Goal: Task Accomplishment & Management: Manage account settings

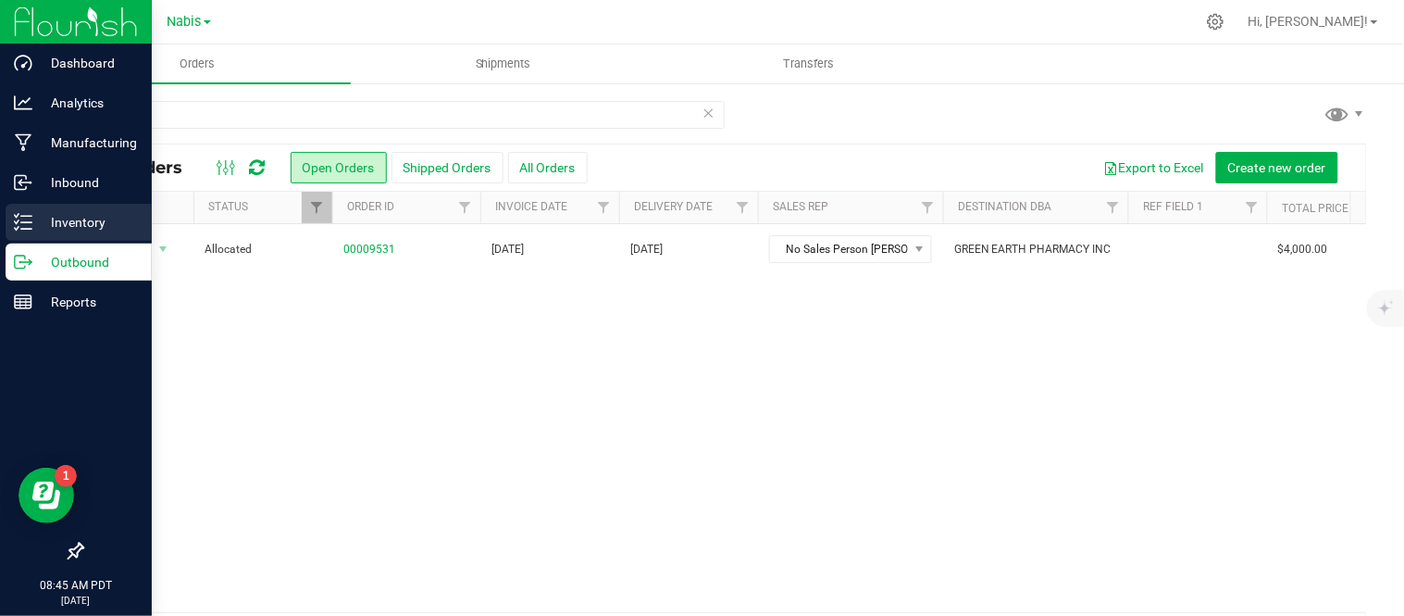
scroll to position [0, 53]
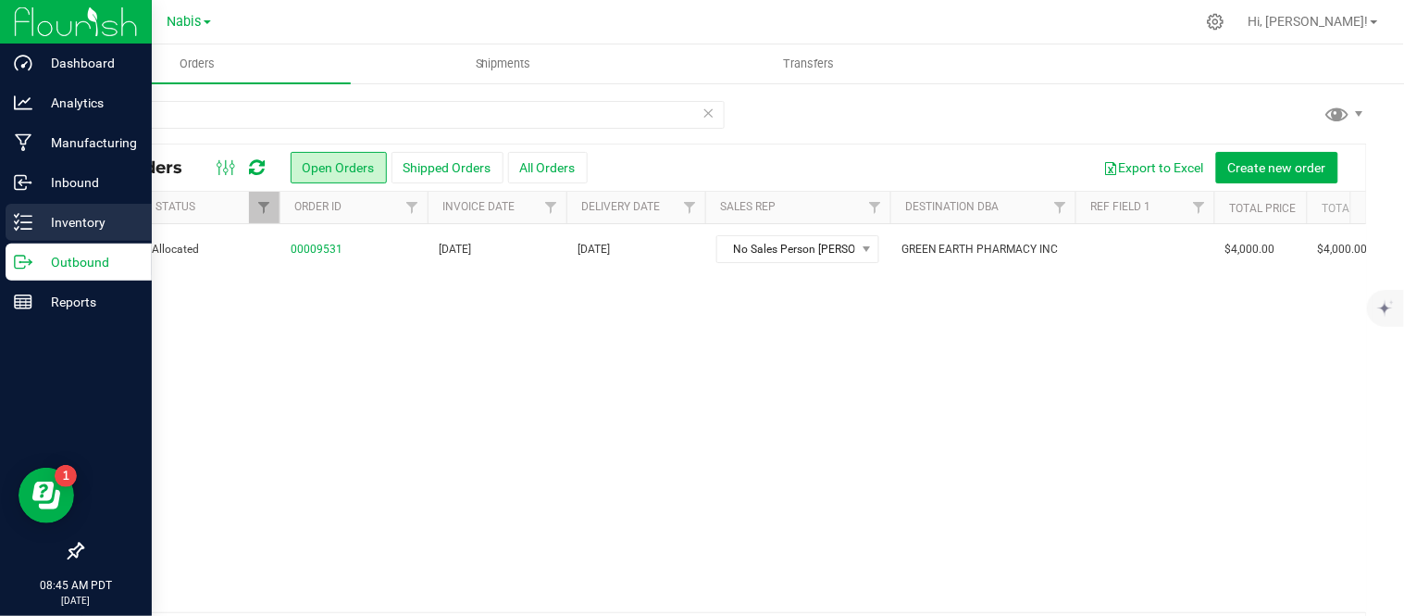
drag, startPoint x: 0, startPoint y: 0, endPoint x: 68, endPoint y: 211, distance: 221.9
click at [68, 211] on p "Inventory" at bounding box center [87, 222] width 111 height 22
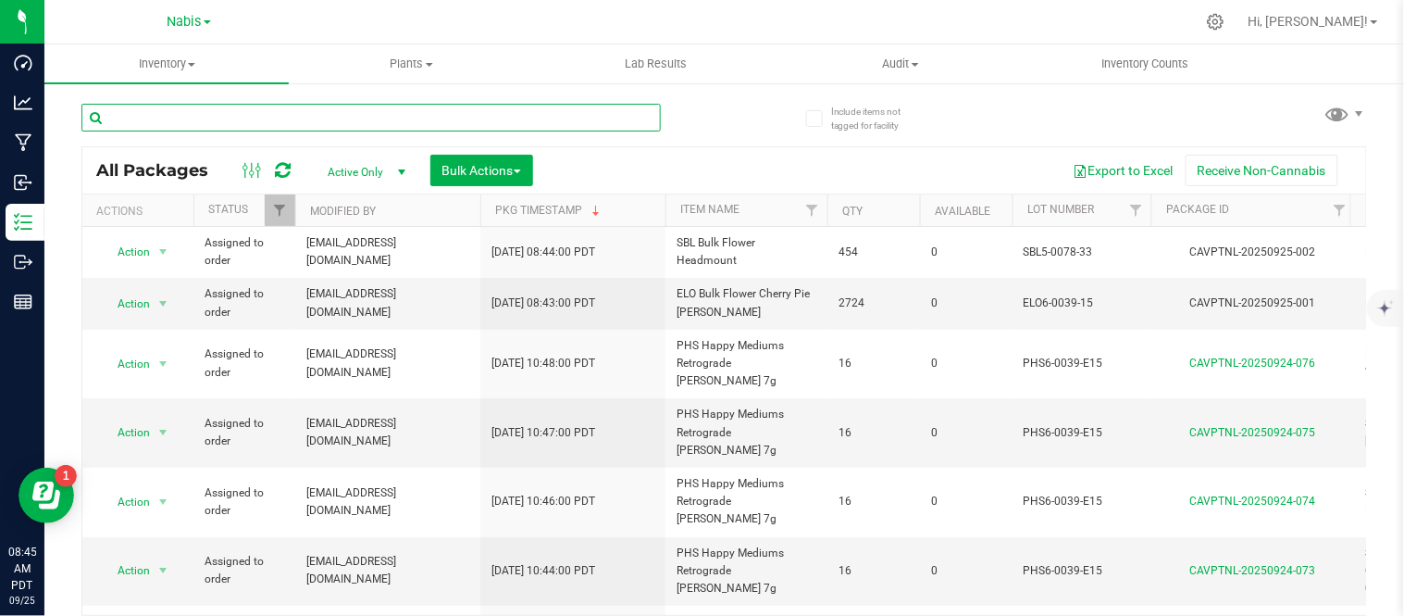
click at [187, 111] on input "text" at bounding box center [370, 118] width 579 height 28
paste input "SBL5-0070-33"
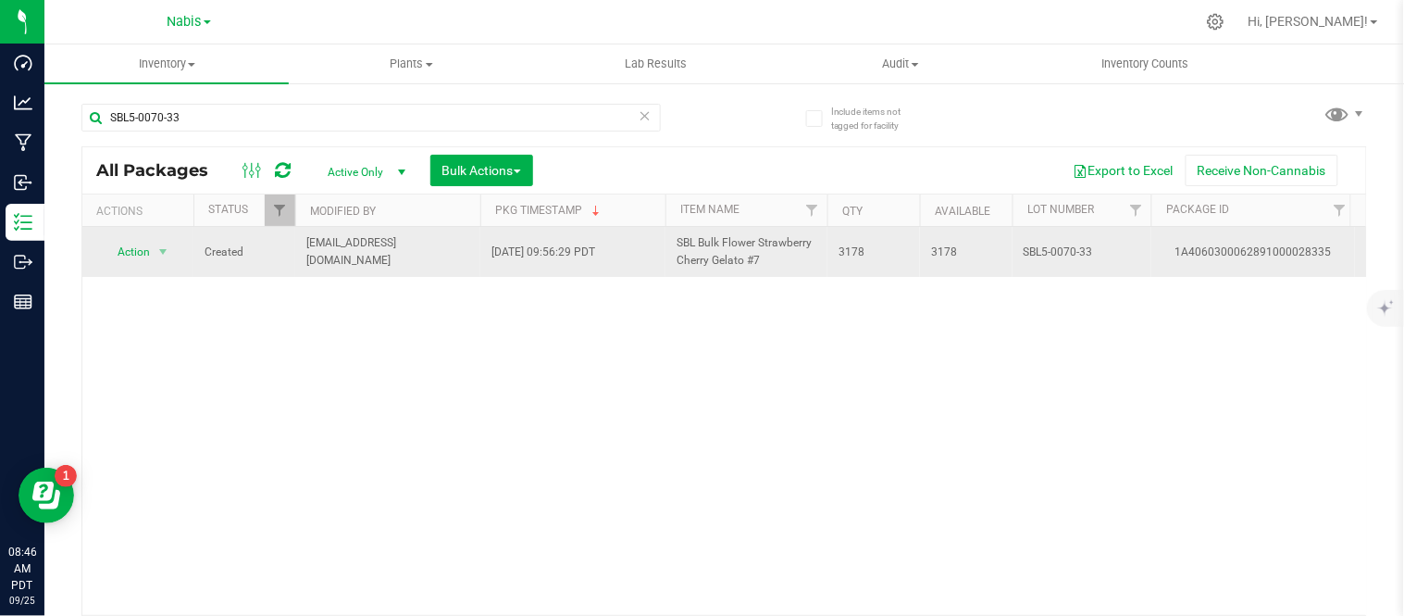
drag, startPoint x: 771, startPoint y: 259, endPoint x: 665, endPoint y: 237, distance: 108.7
click at [666, 237] on td "SBL Bulk Flower Strawberry Cherry Gelato #7" at bounding box center [747, 252] width 162 height 50
copy span "SBL Bulk Flower Strawberry Cherry Gelato #7"
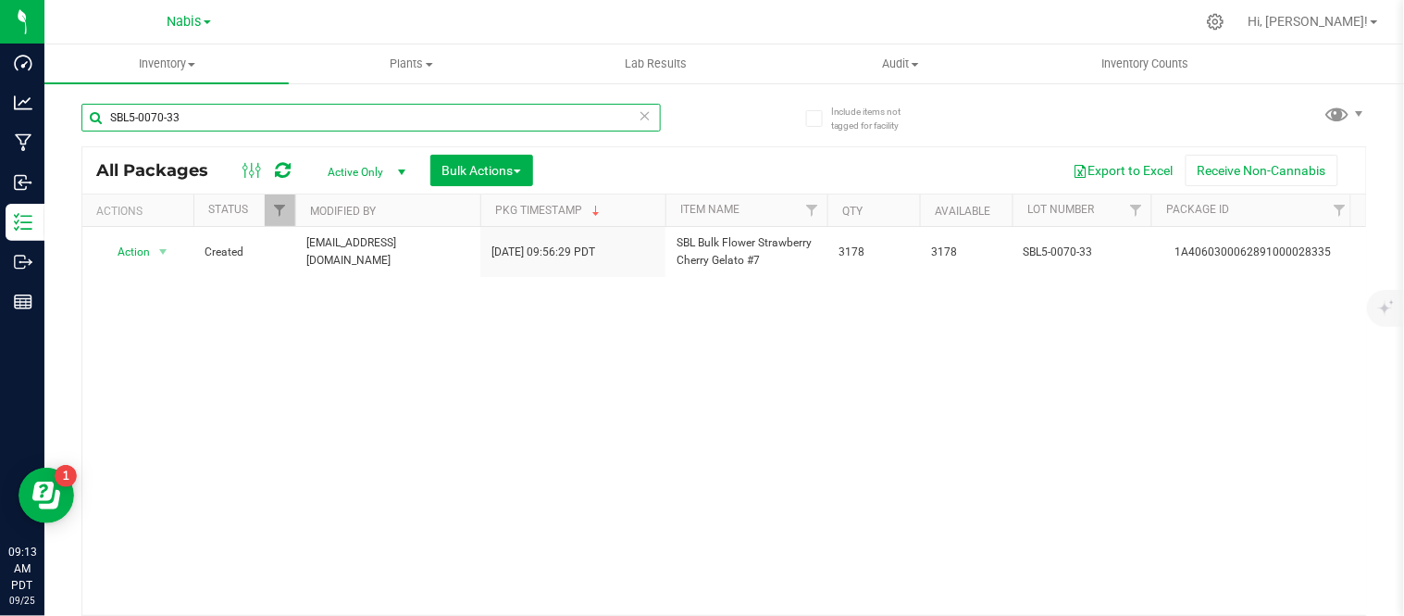
click at [428, 113] on input "SBL5-0070-33" at bounding box center [370, 118] width 579 height 28
paste input "ELO6-0096-14"
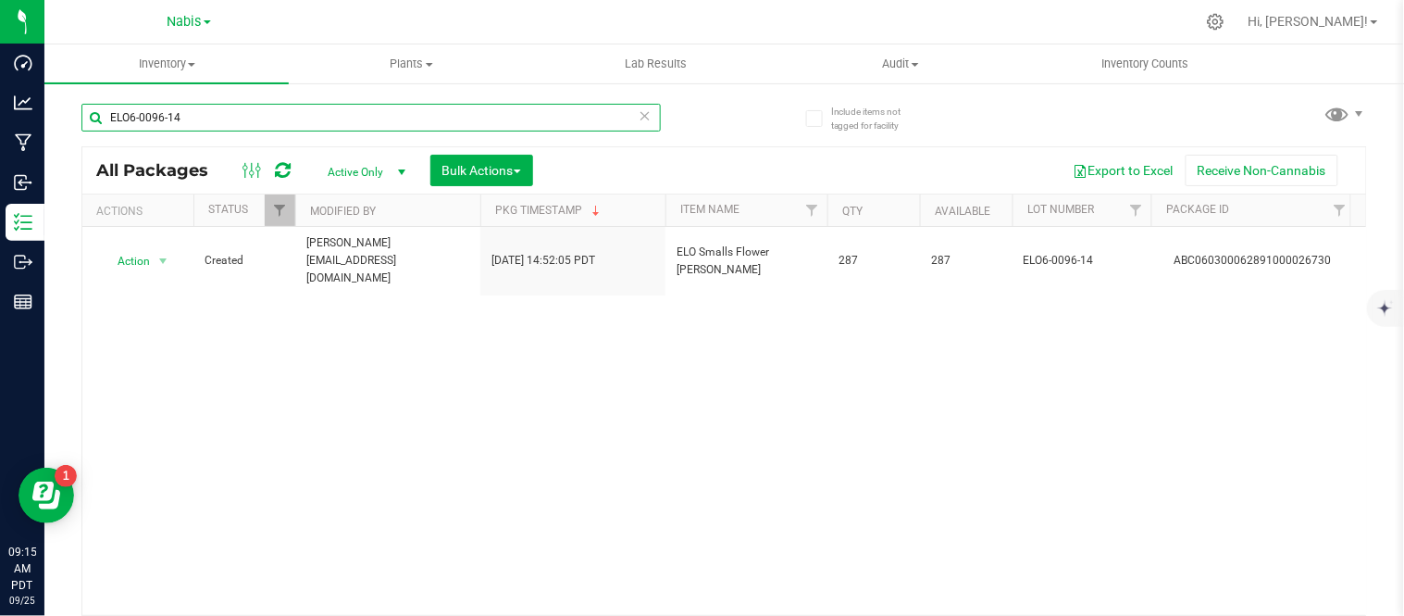
click at [257, 104] on input "ELO6-0096-14" at bounding box center [370, 118] width 579 height 28
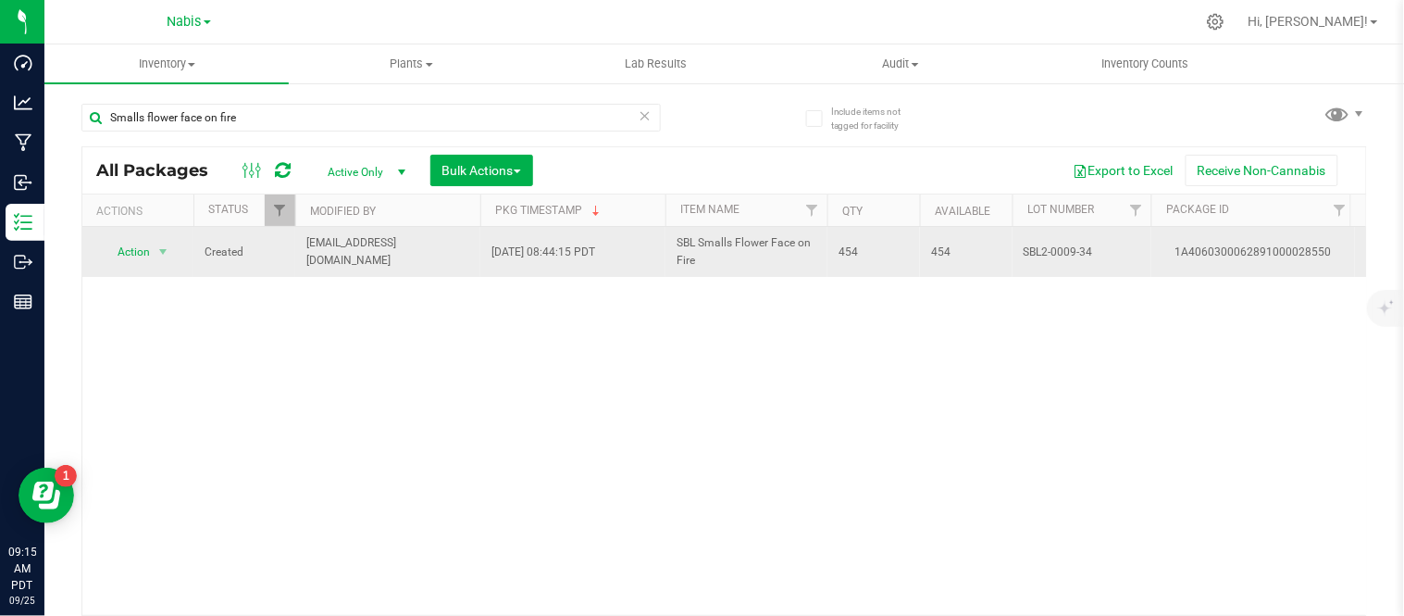
drag, startPoint x: 674, startPoint y: 243, endPoint x: 754, endPoint y: 264, distance: 83.1
click at [754, 264] on td "SBL Smalls Flower Face on Fire" at bounding box center [747, 252] width 162 height 50
copy span "SBL Smalls Flower Face on Fire"
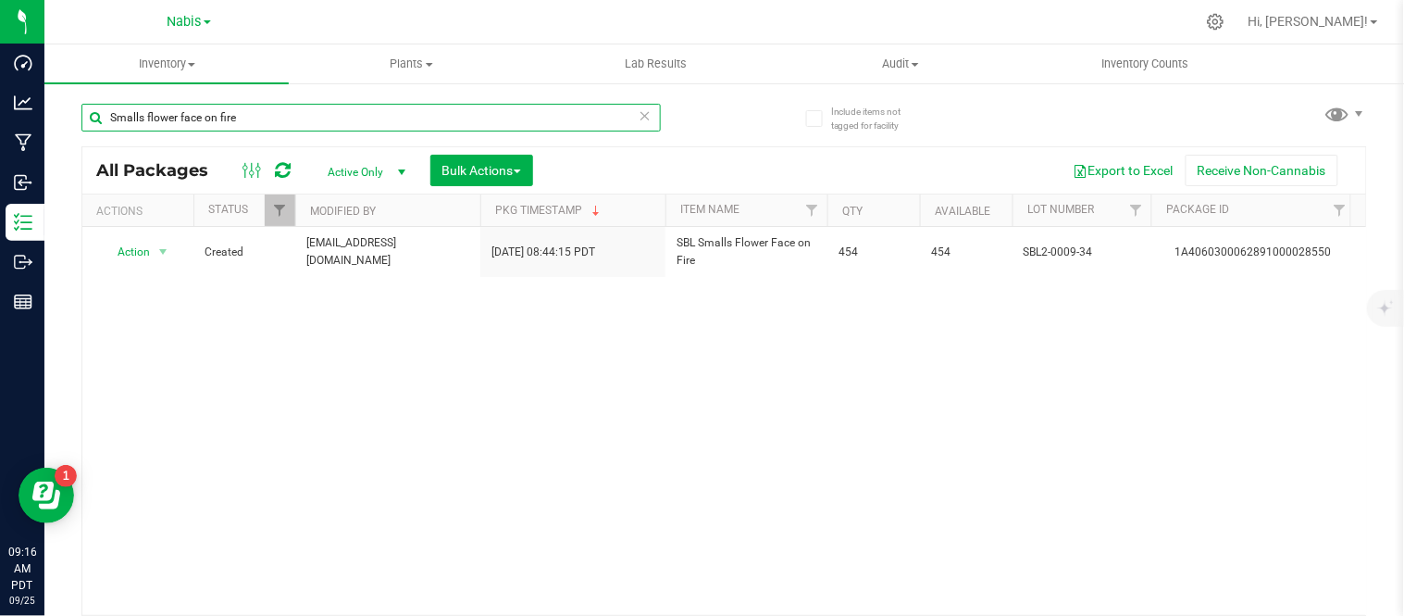
click at [347, 117] on input "Smalls flower face on fire" at bounding box center [370, 118] width 579 height 28
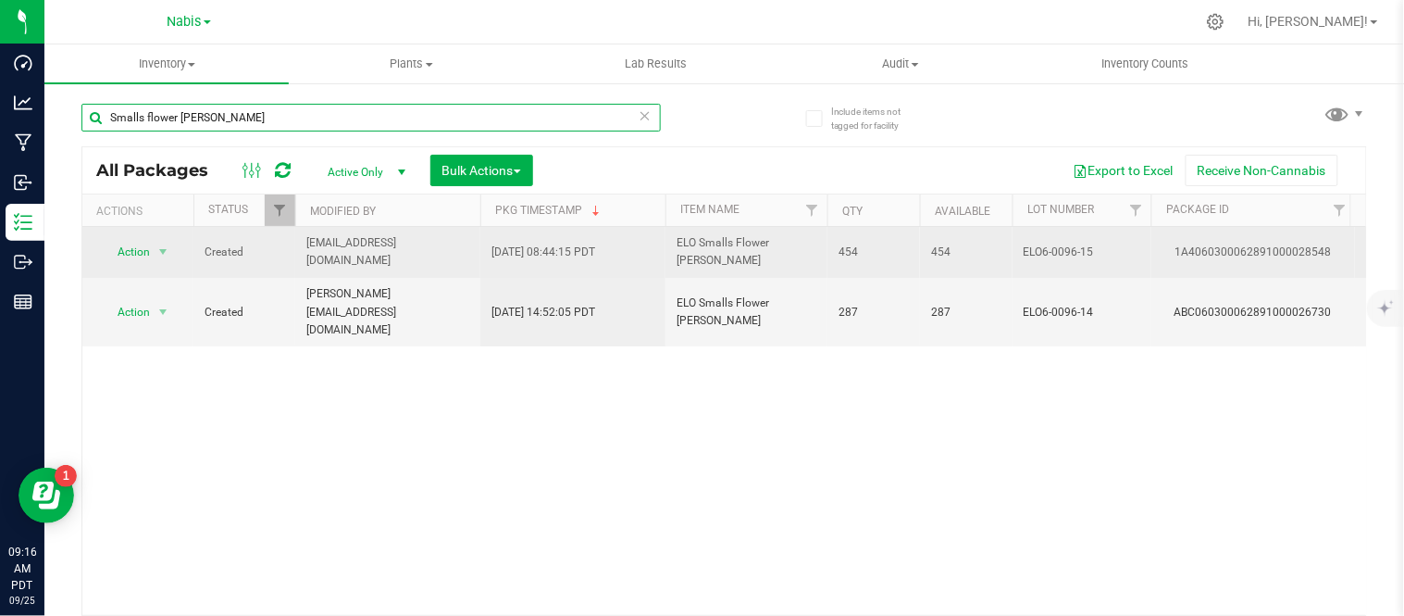
type input "Smalls flower [PERSON_NAME]"
click at [1040, 244] on span "ELO6-0096-15" at bounding box center [1082, 252] width 117 height 18
click at [1040, 244] on input "ELO6-0096-15" at bounding box center [1078, 252] width 132 height 29
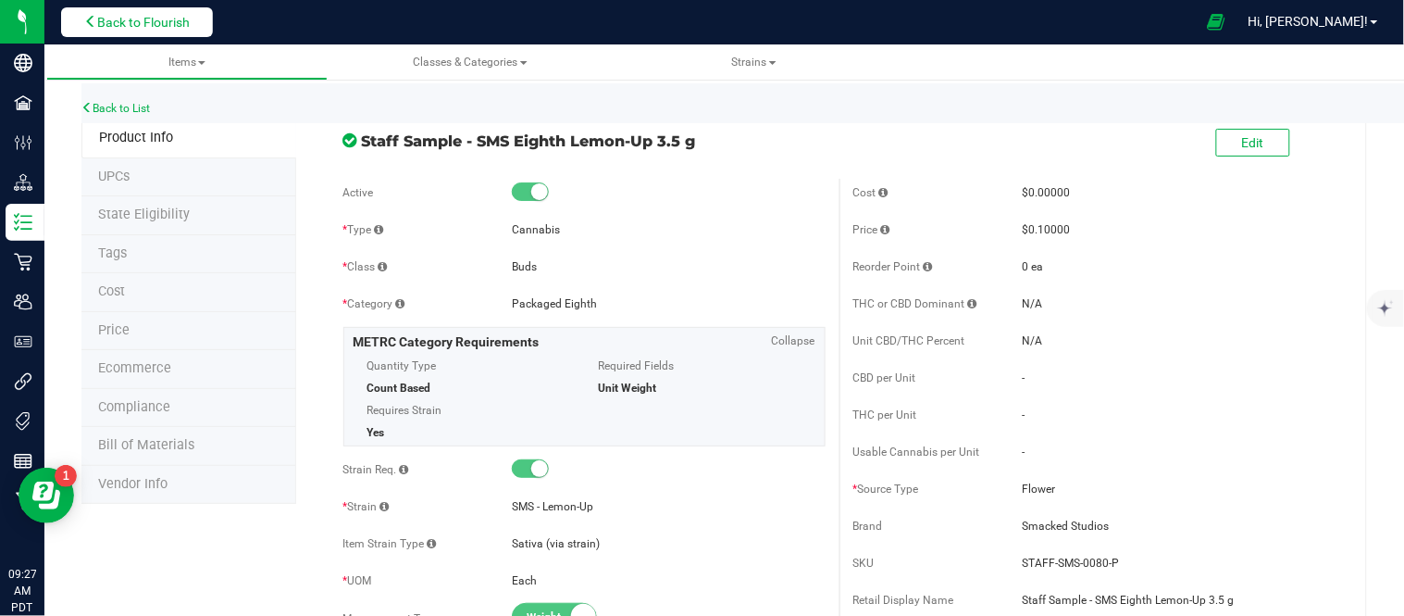
drag, startPoint x: 0, startPoint y: 0, endPoint x: 183, endPoint y: 13, distance: 183.7
click at [183, 15] on span "Back to Flourish" at bounding box center [143, 22] width 93 height 15
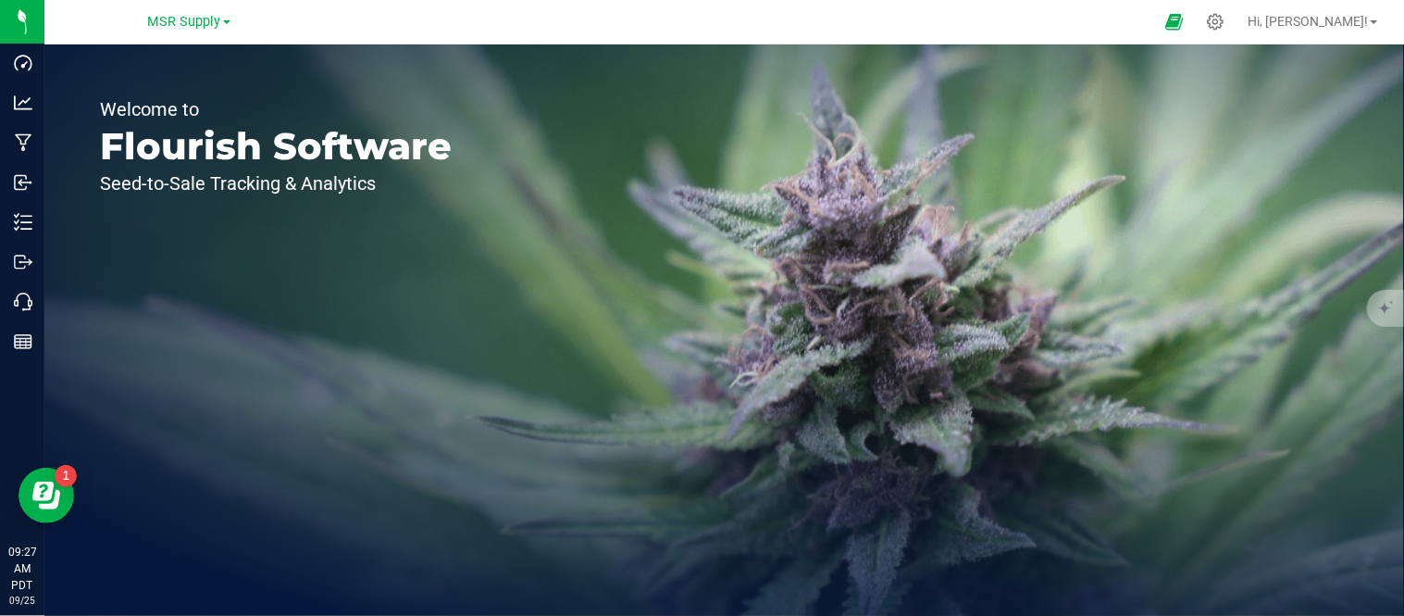
click at [183, 14] on span "MSR Supply" at bounding box center [184, 22] width 73 height 16
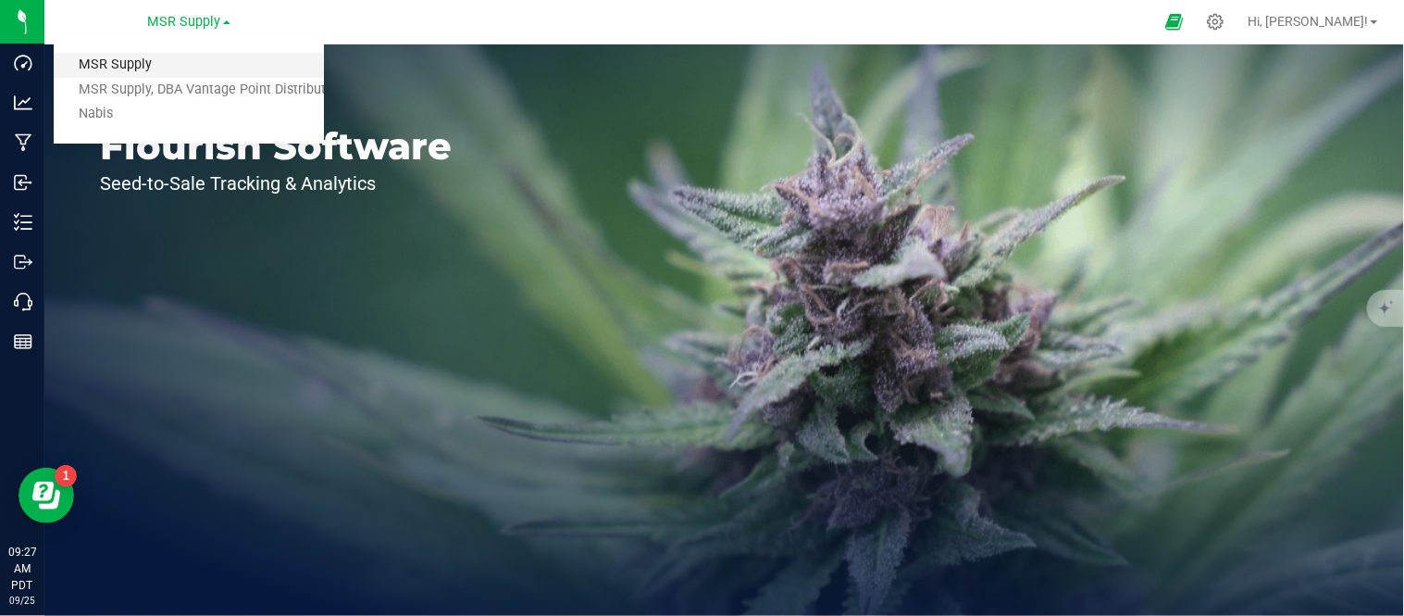
click at [177, 68] on link "MSR Supply" at bounding box center [189, 65] width 270 height 25
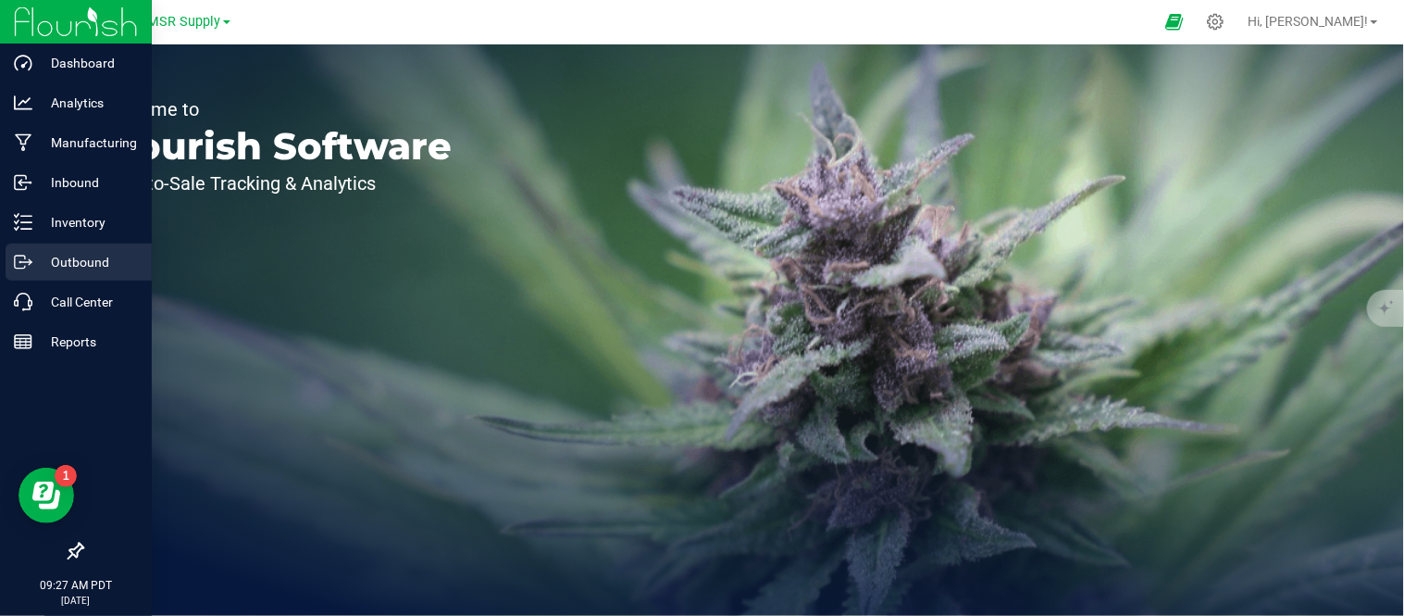
click at [17, 267] on icon at bounding box center [23, 262] width 19 height 19
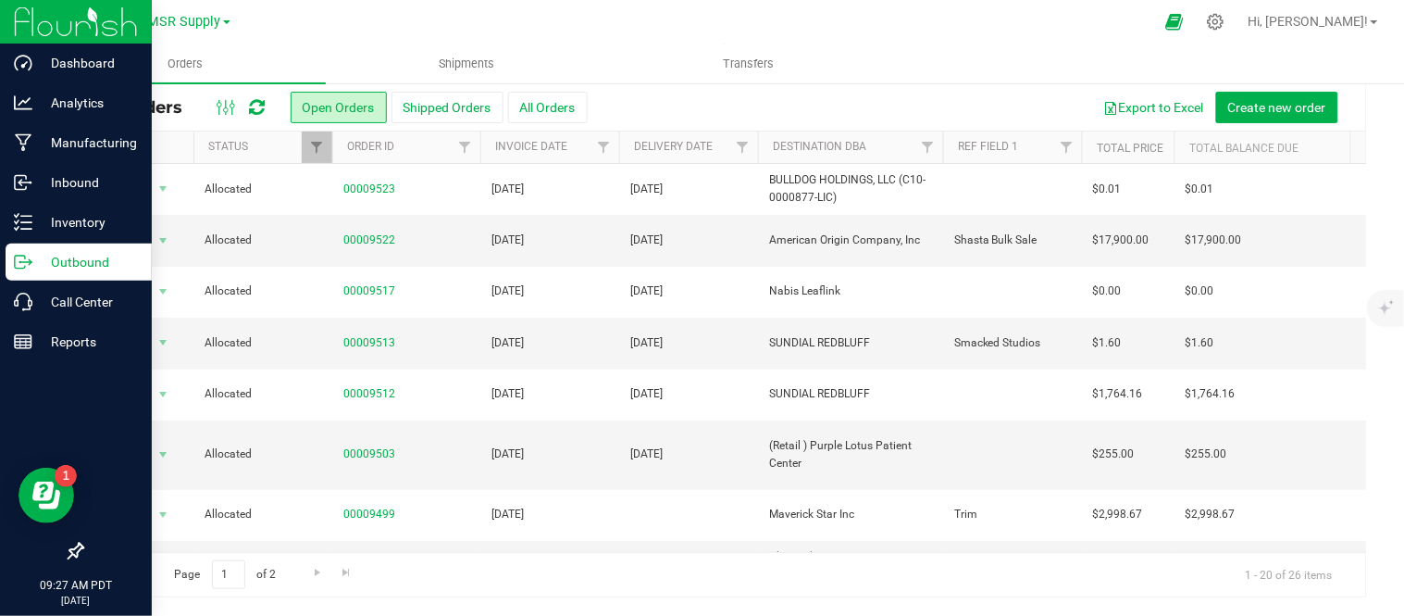
scroll to position [653, 0]
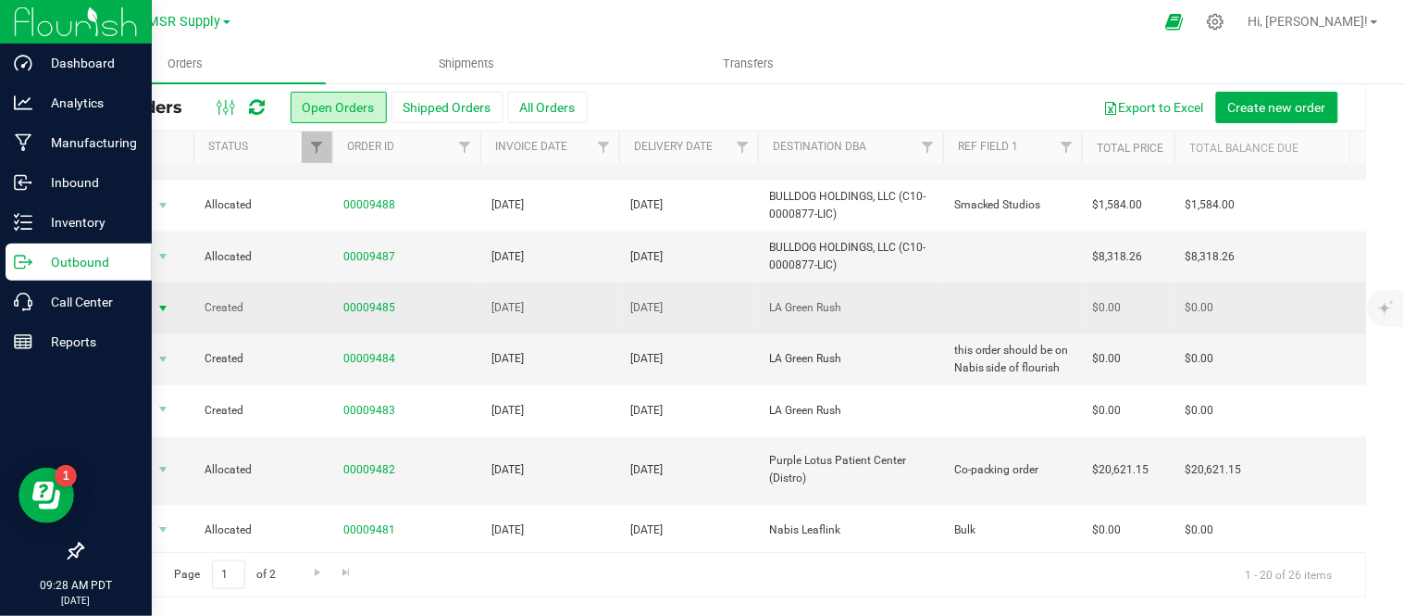
click at [137, 295] on span "Action" at bounding box center [126, 308] width 50 height 26
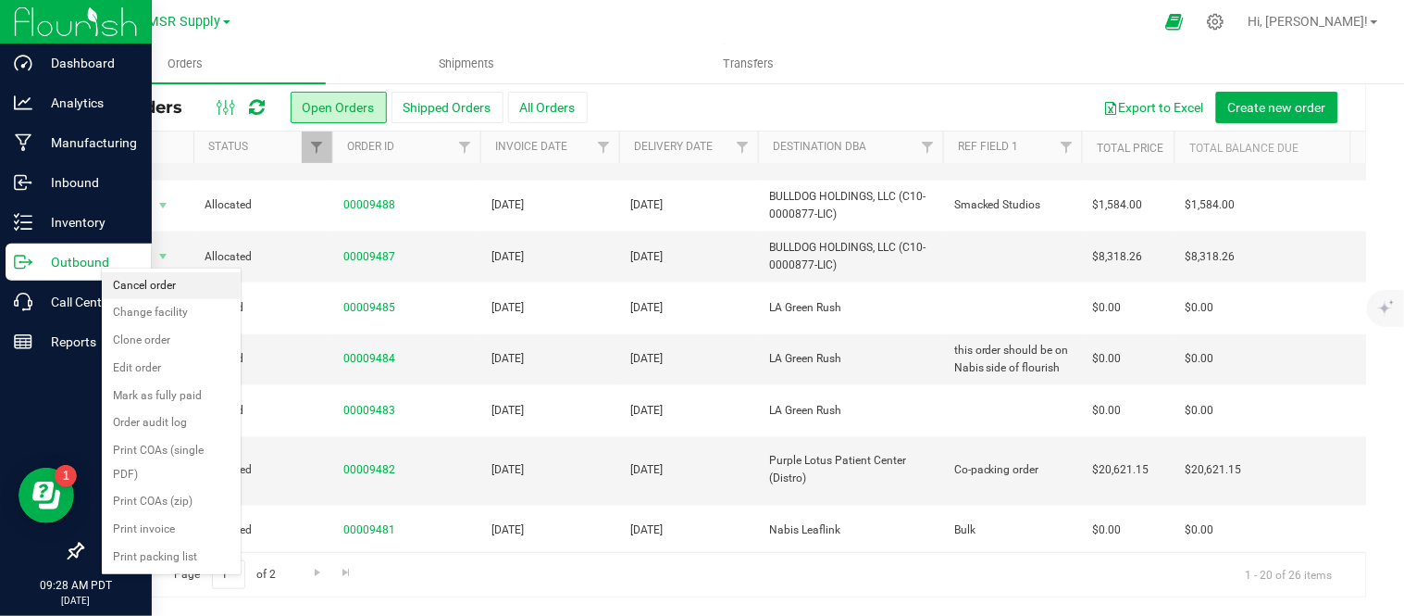
click at [165, 280] on li "Cancel order" at bounding box center [171, 286] width 139 height 28
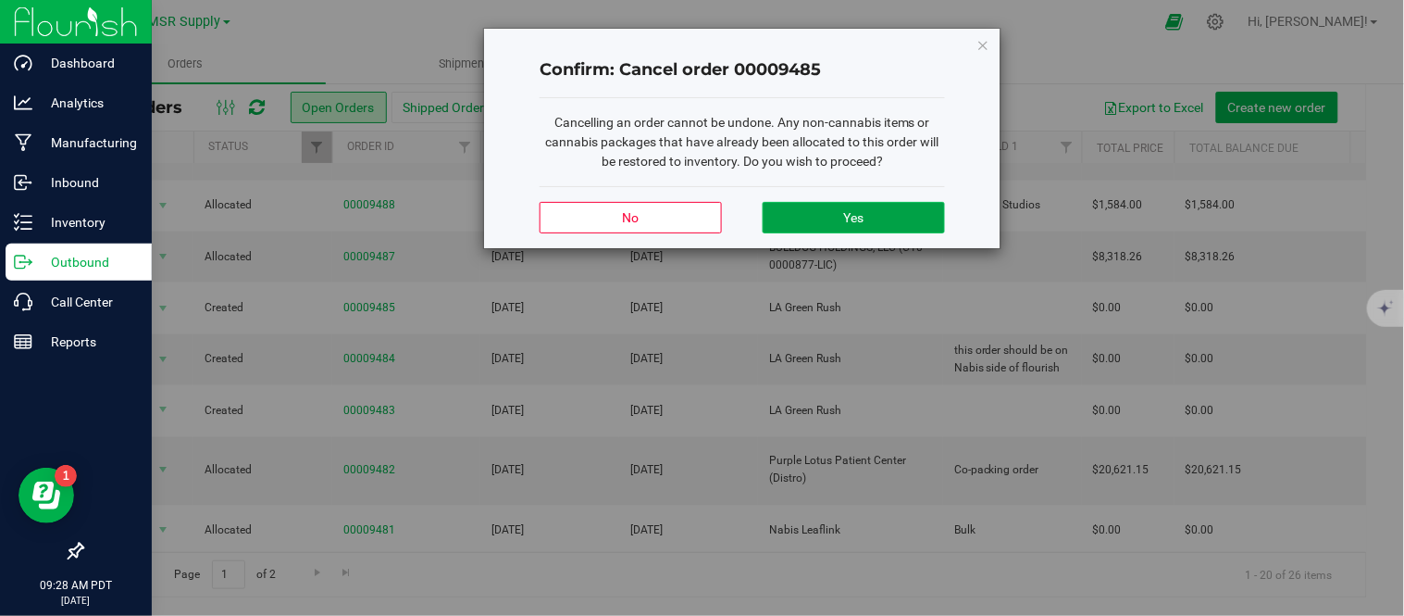
click at [847, 224] on span "Yes" at bounding box center [853, 217] width 20 height 15
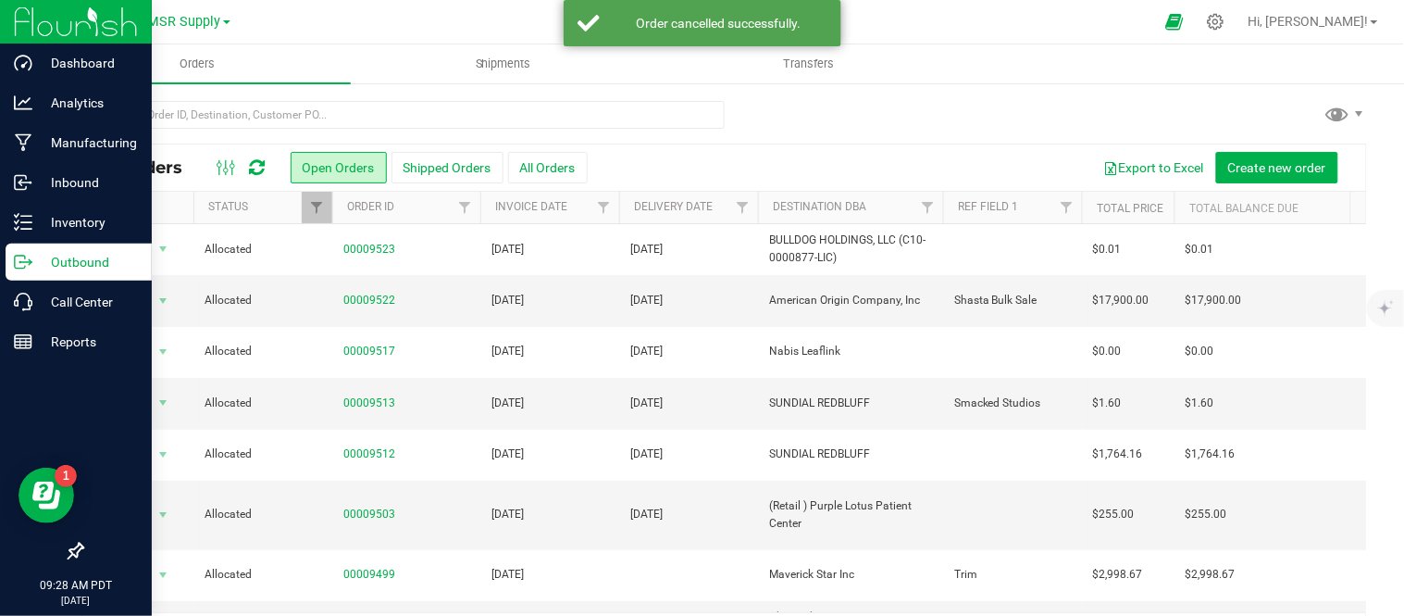
scroll to position [60, 0]
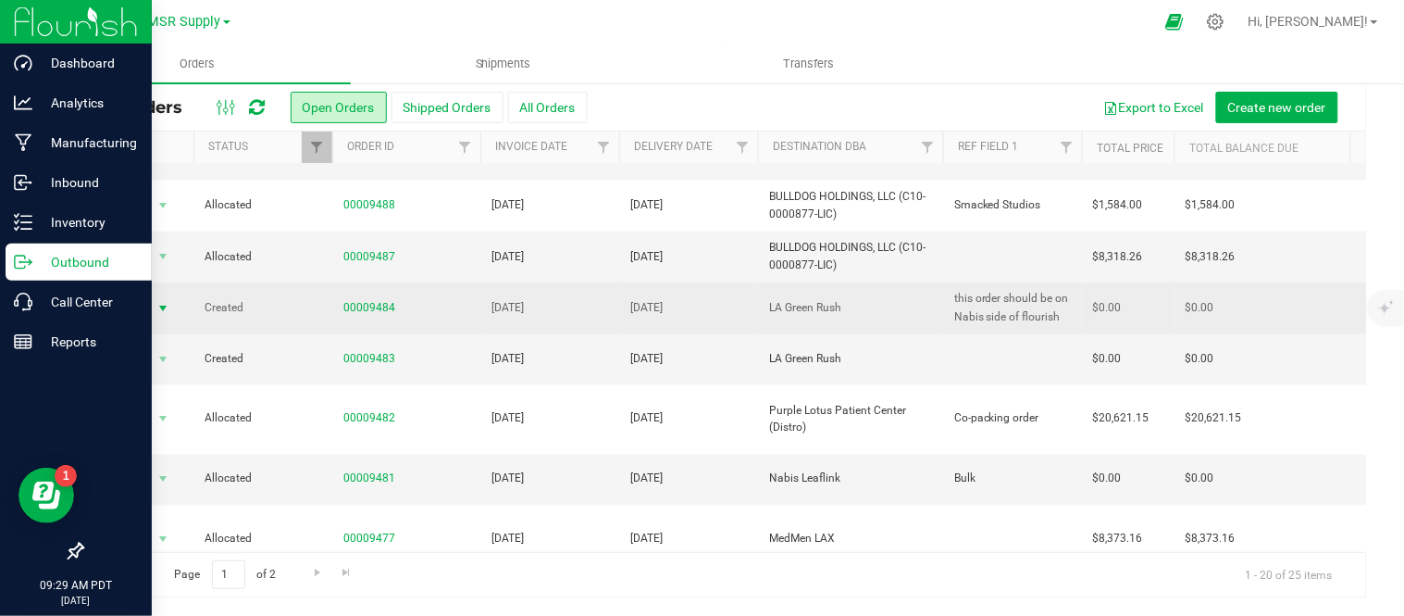
click at [135, 295] on span "Action" at bounding box center [126, 308] width 50 height 26
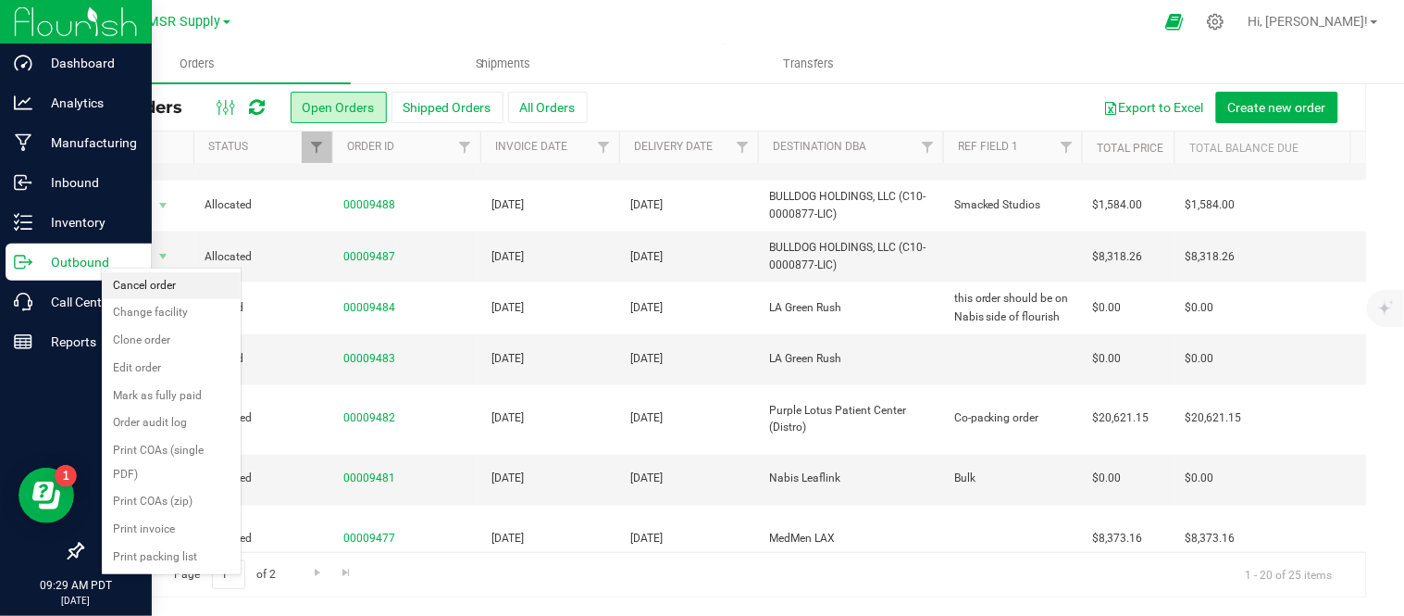
click at [164, 285] on li "Cancel order" at bounding box center [171, 286] width 139 height 28
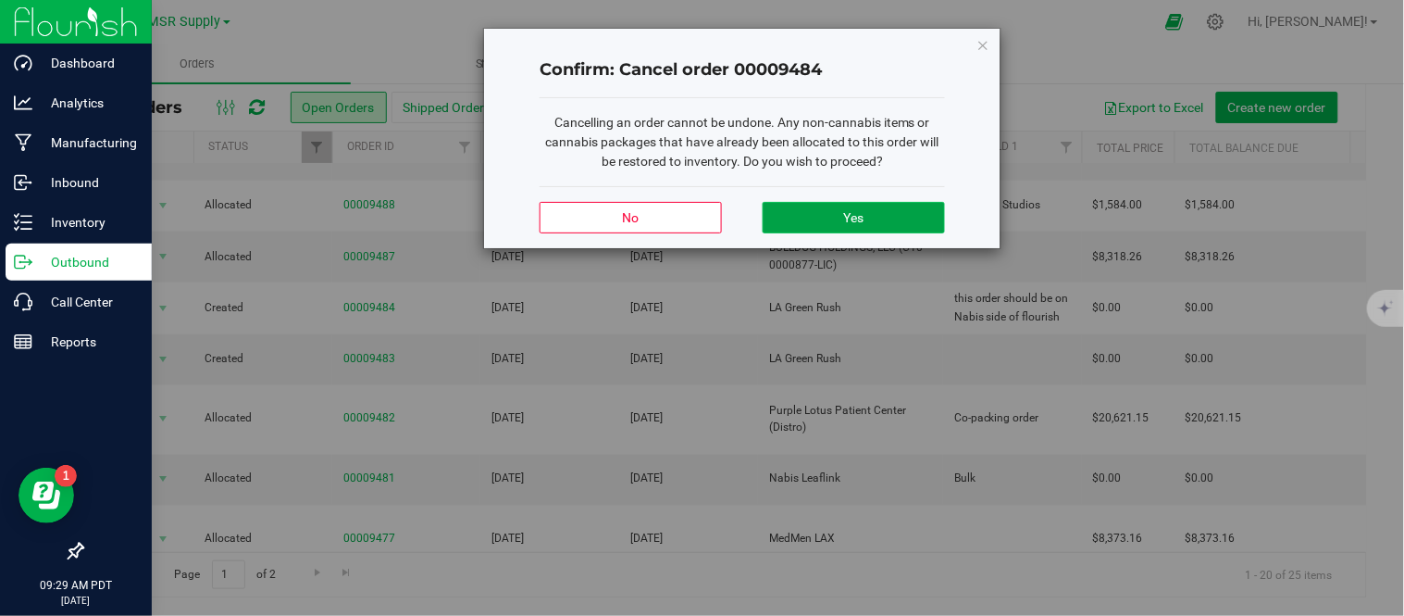
click at [835, 207] on button "Yes" at bounding box center [854, 217] width 182 height 31
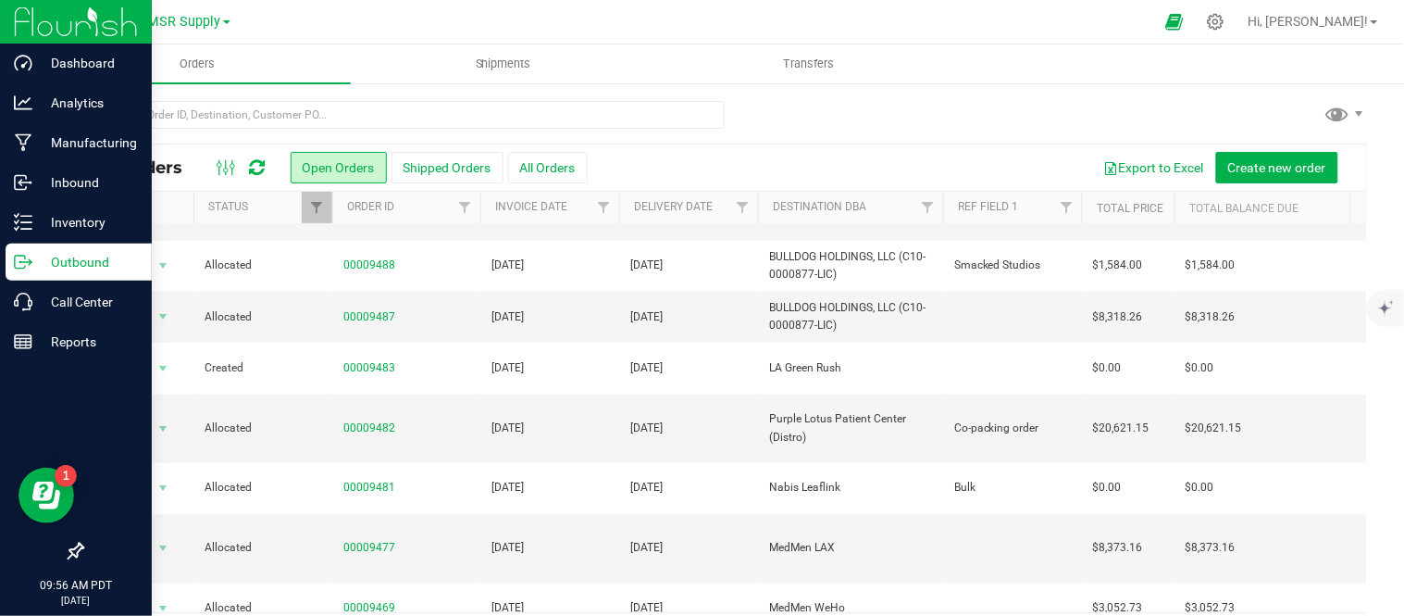
scroll to position [60, 0]
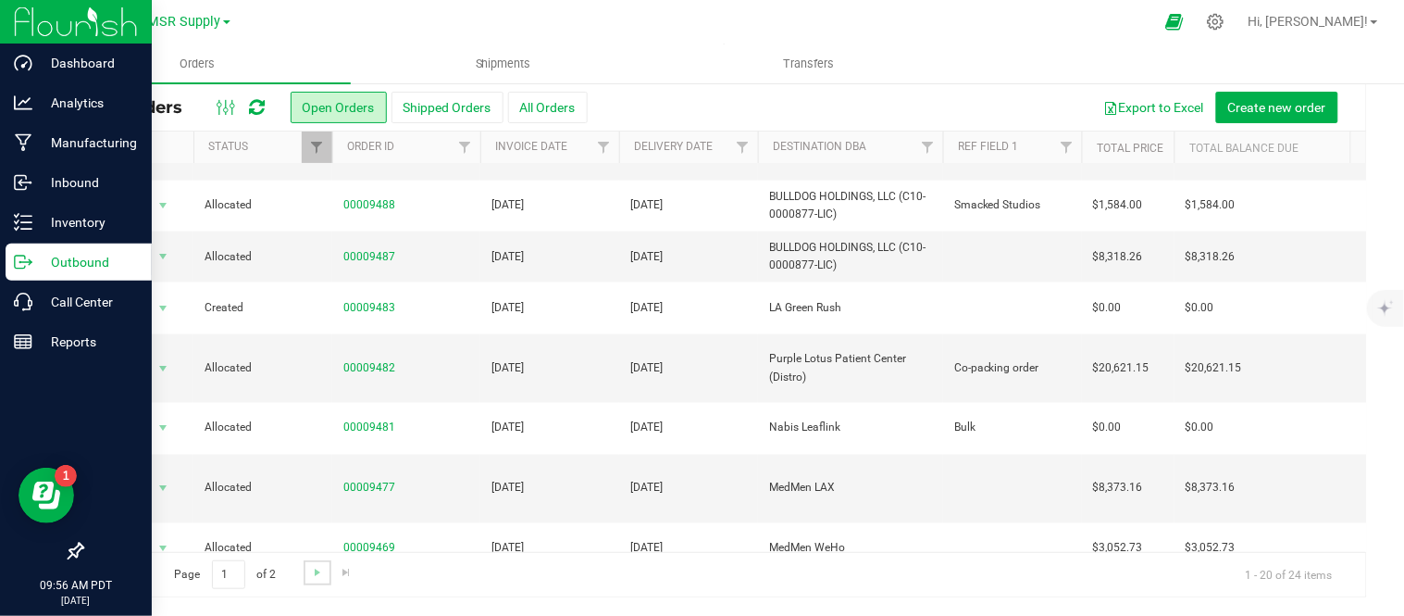
click at [322, 562] on link "Go to the next page" at bounding box center [317, 572] width 27 height 25
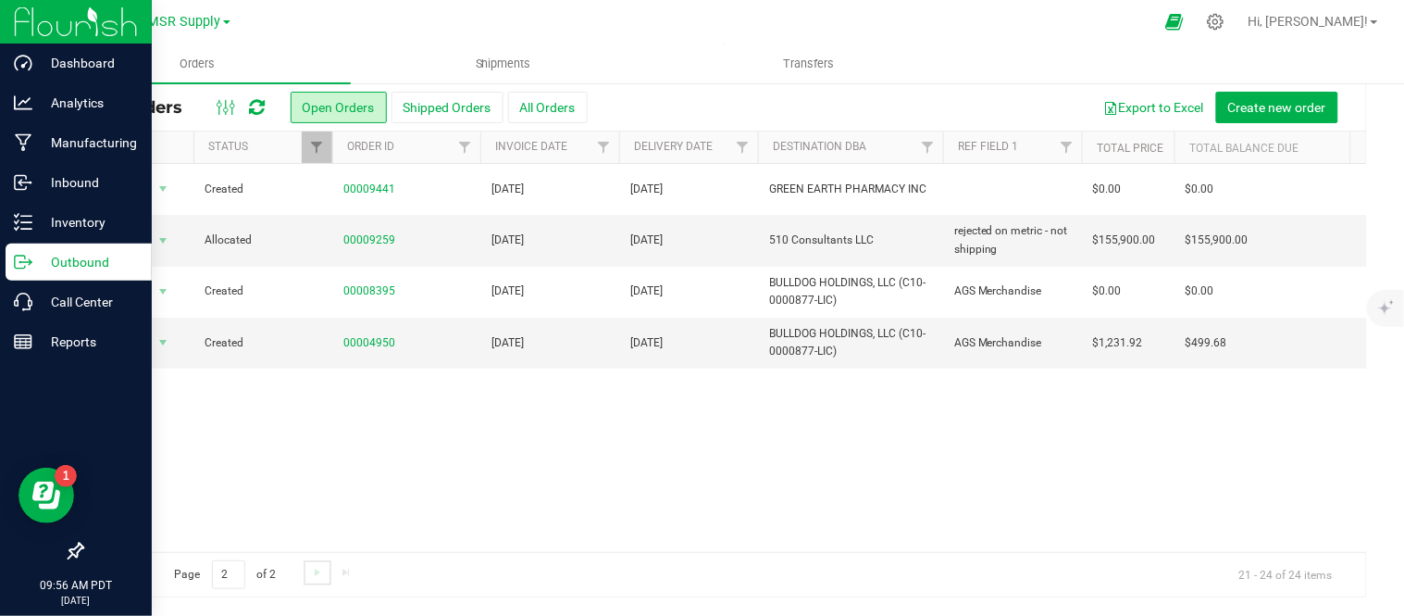
scroll to position [0, 0]
click at [134, 569] on span "Go to the previous page" at bounding box center [133, 572] width 15 height 15
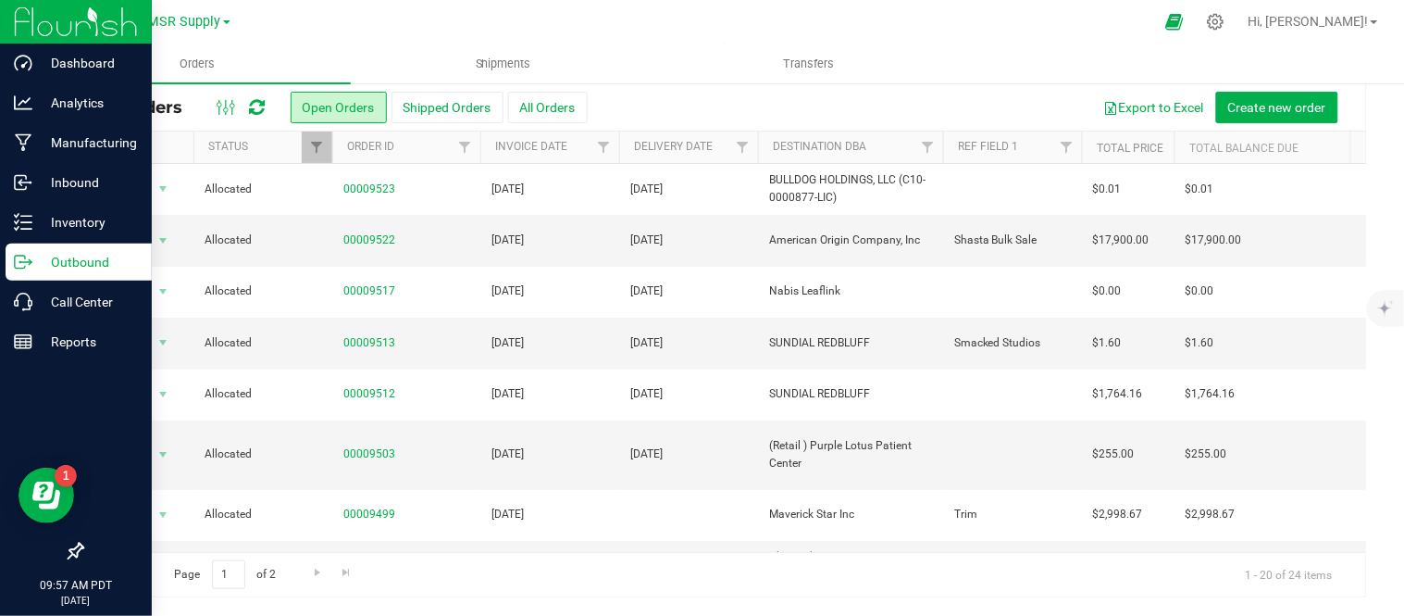
scroll to position [653, 0]
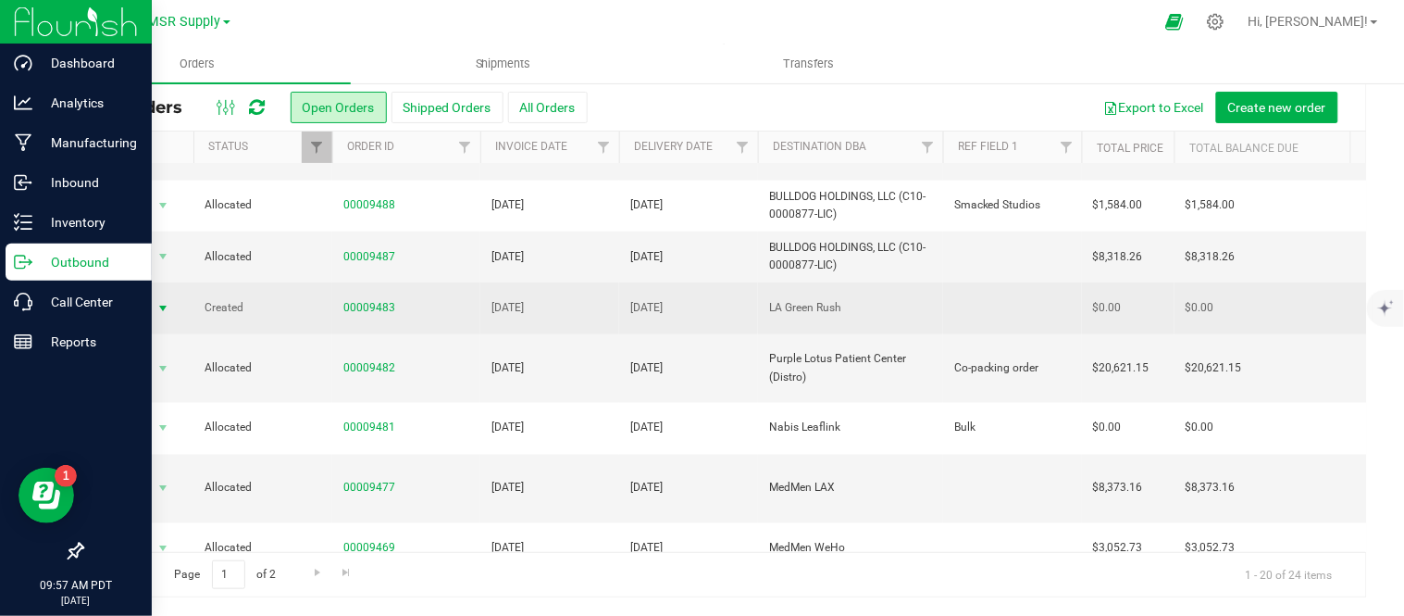
click at [117, 295] on span "Action" at bounding box center [126, 308] width 50 height 26
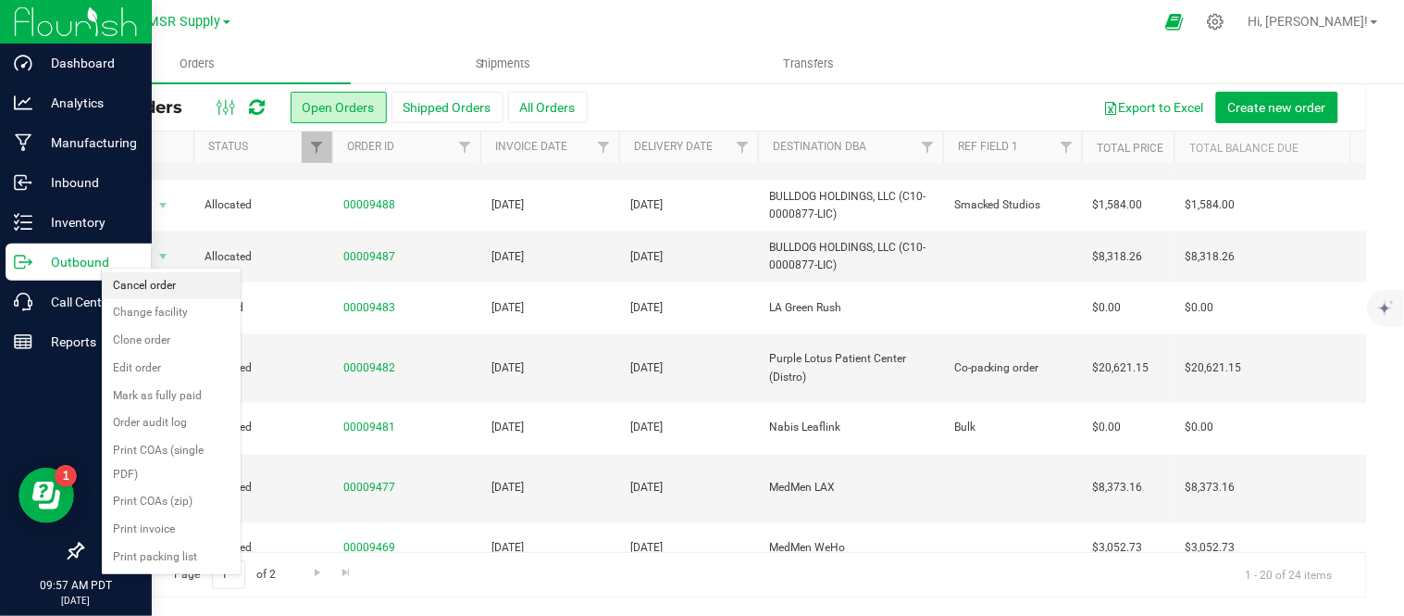
click at [157, 290] on li "Cancel order" at bounding box center [171, 286] width 139 height 28
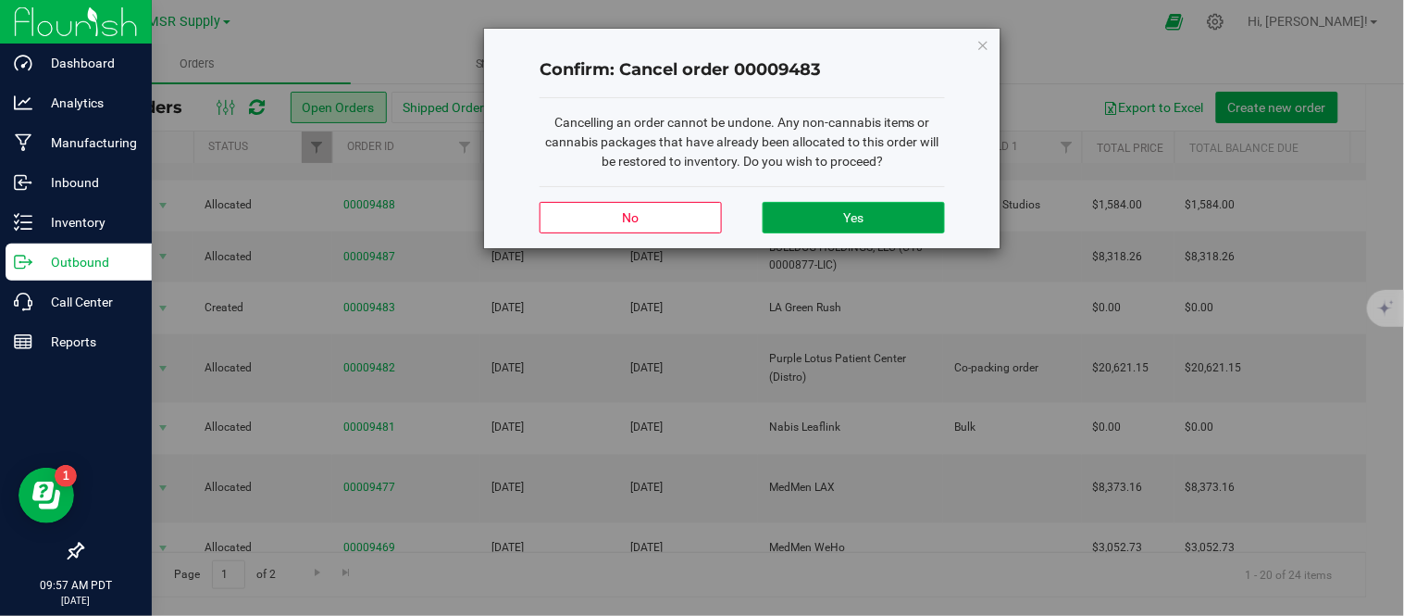
click at [846, 216] on span "Yes" at bounding box center [853, 217] width 20 height 15
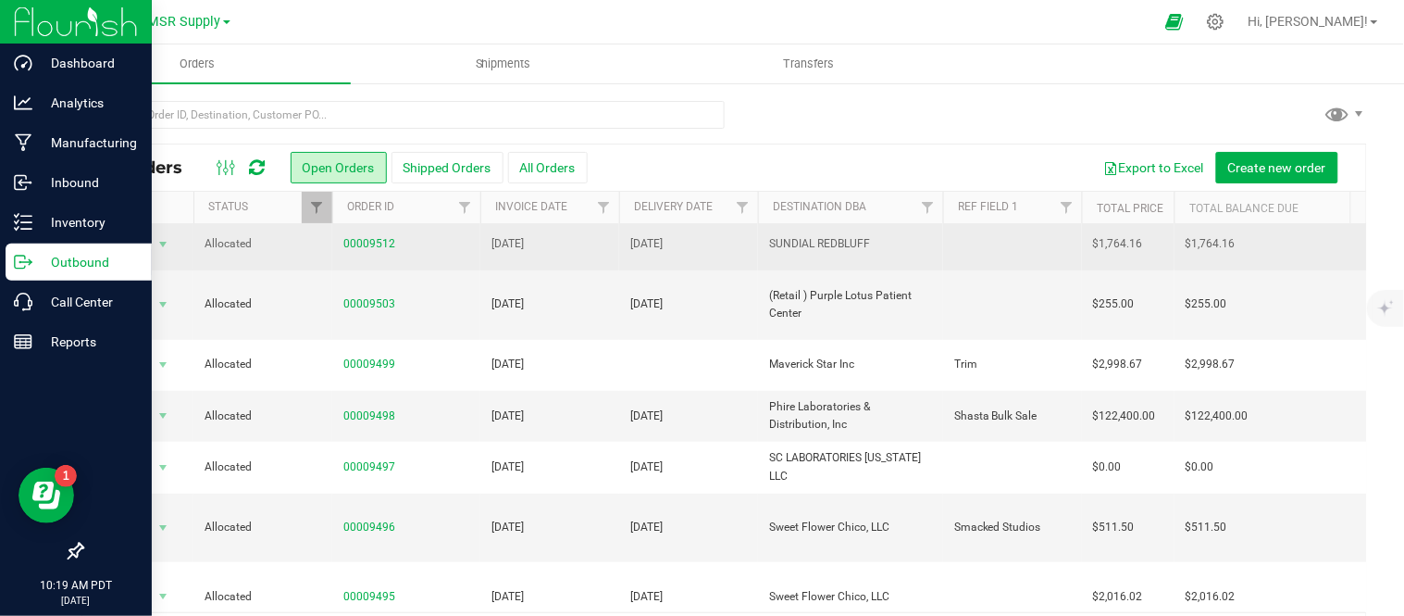
scroll to position [211, 0]
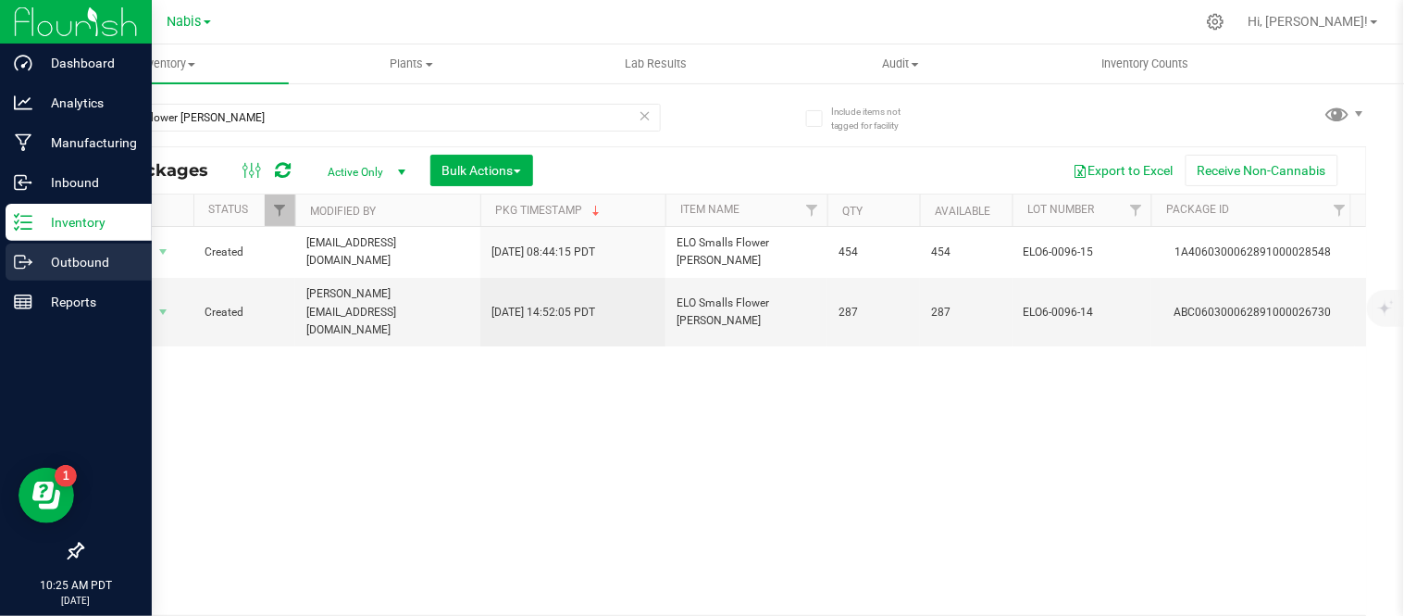
click at [19, 275] on div "Outbound" at bounding box center [79, 261] width 146 height 37
